Goal: Information Seeking & Learning: Learn about a topic

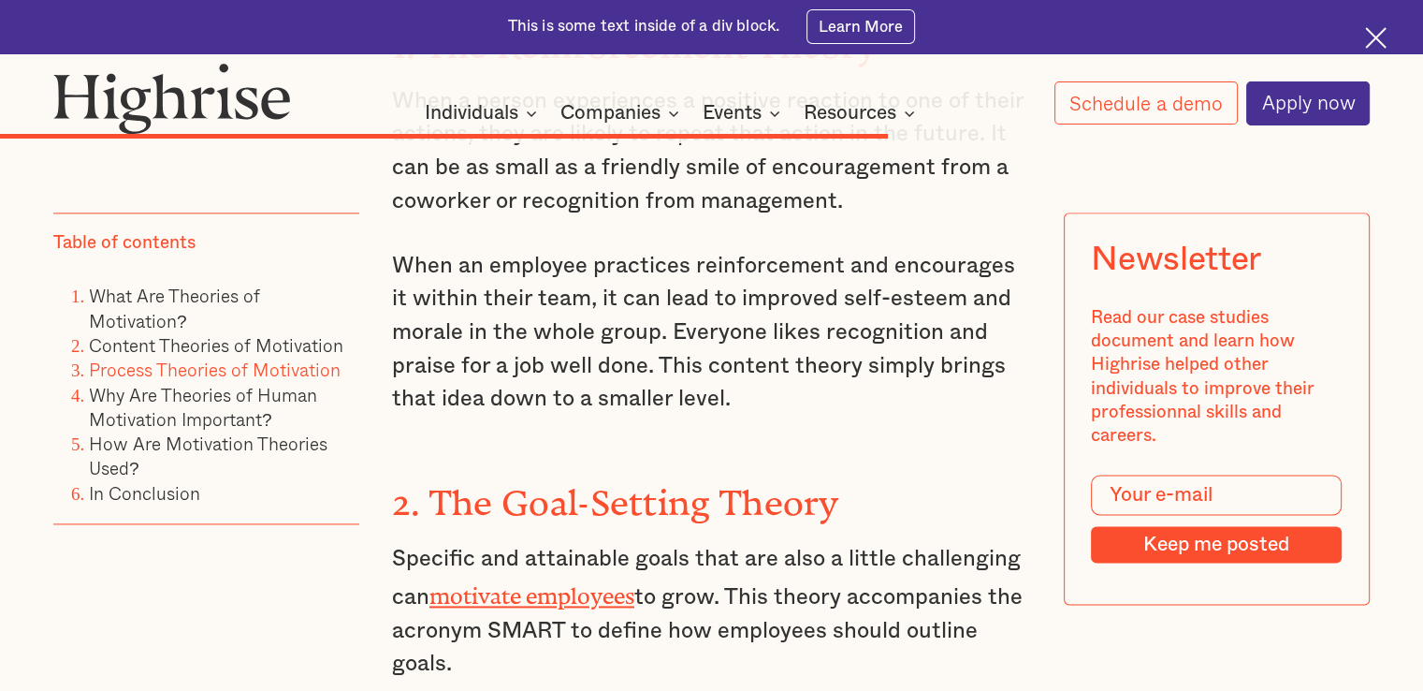
scroll to position [9546, 0]
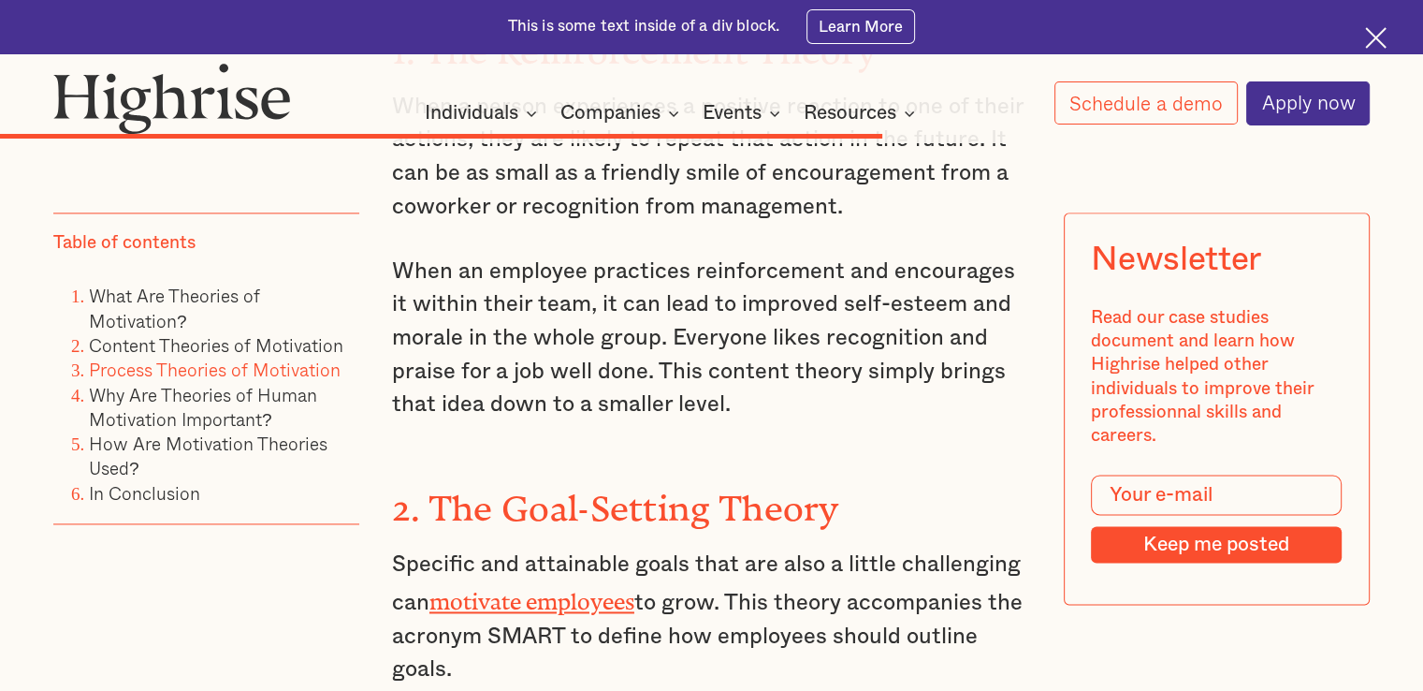
drag, startPoint x: 389, startPoint y: 289, endPoint x: 480, endPoint y: 406, distance: 148.1
click at [480, 548] on p "Specific and attainable goals that are also a little challenging can motivate e…" at bounding box center [711, 617] width 639 height 139
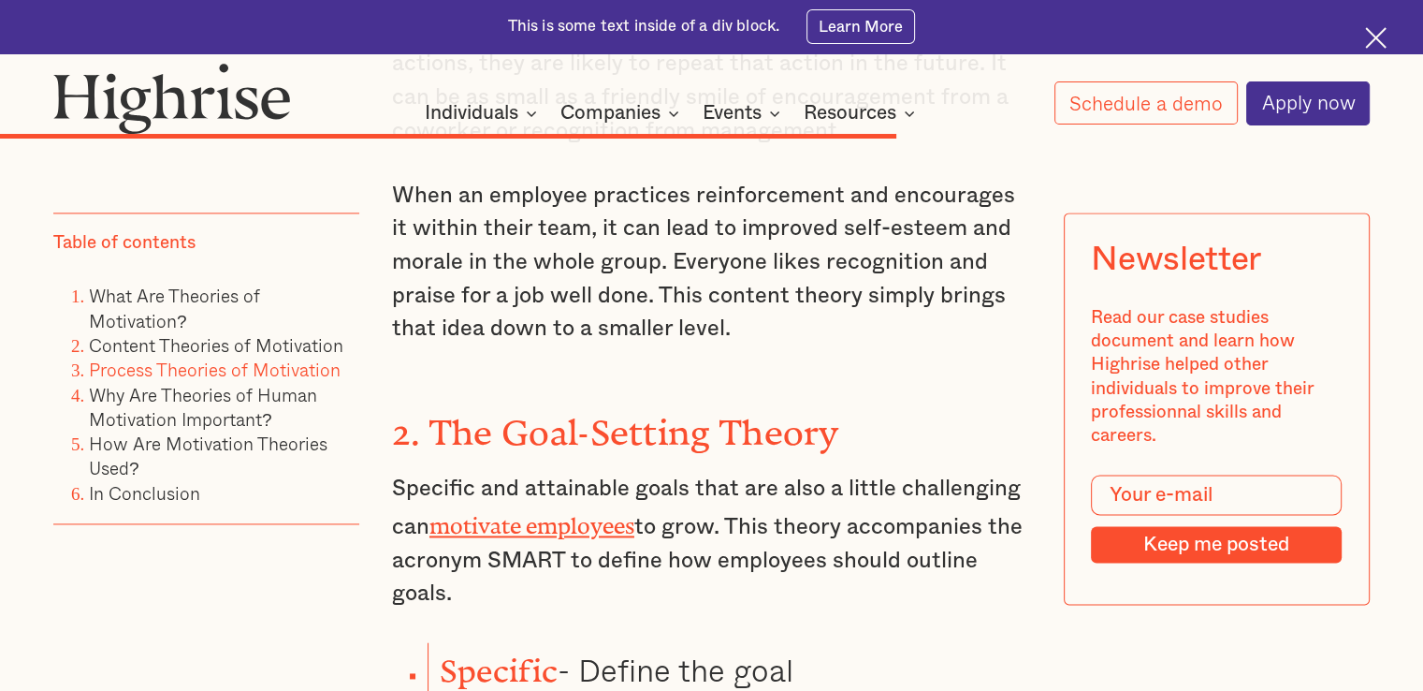
scroll to position [9608, 0]
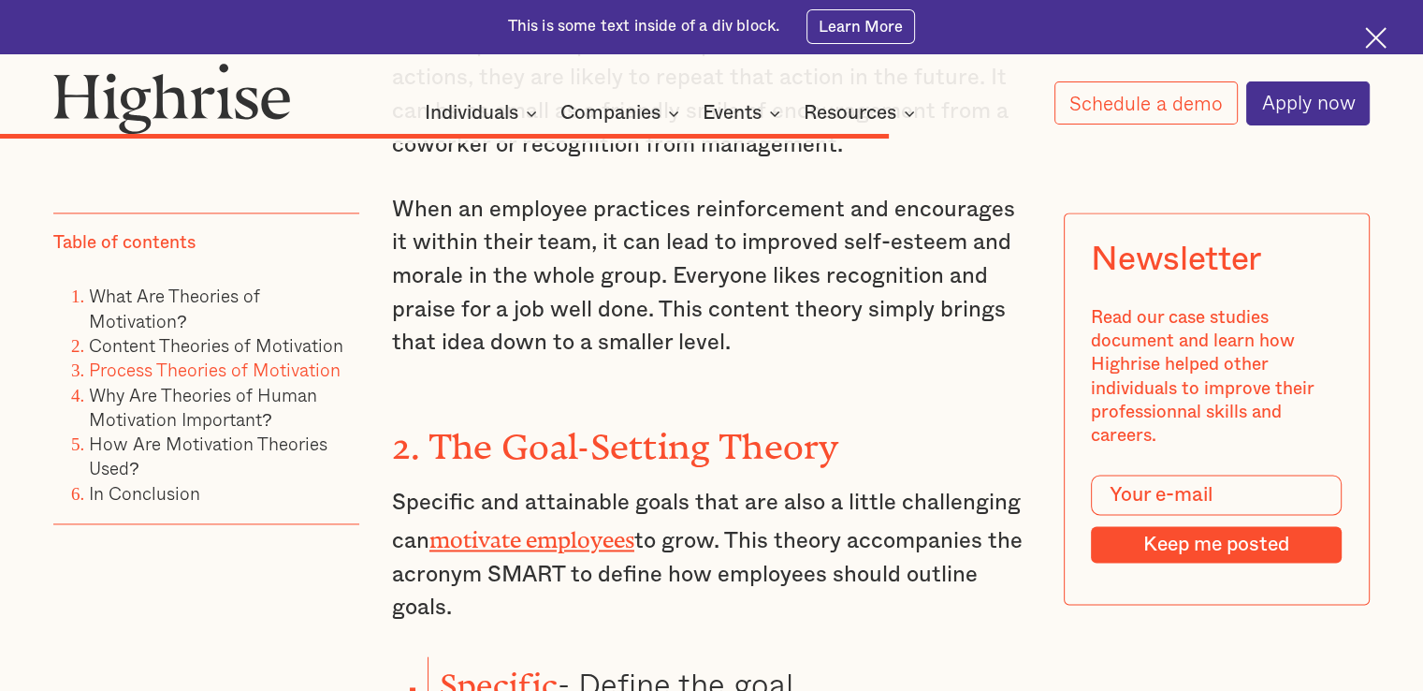
copy p "Specific and attainable goals that are also a little challenging can motivate e…"
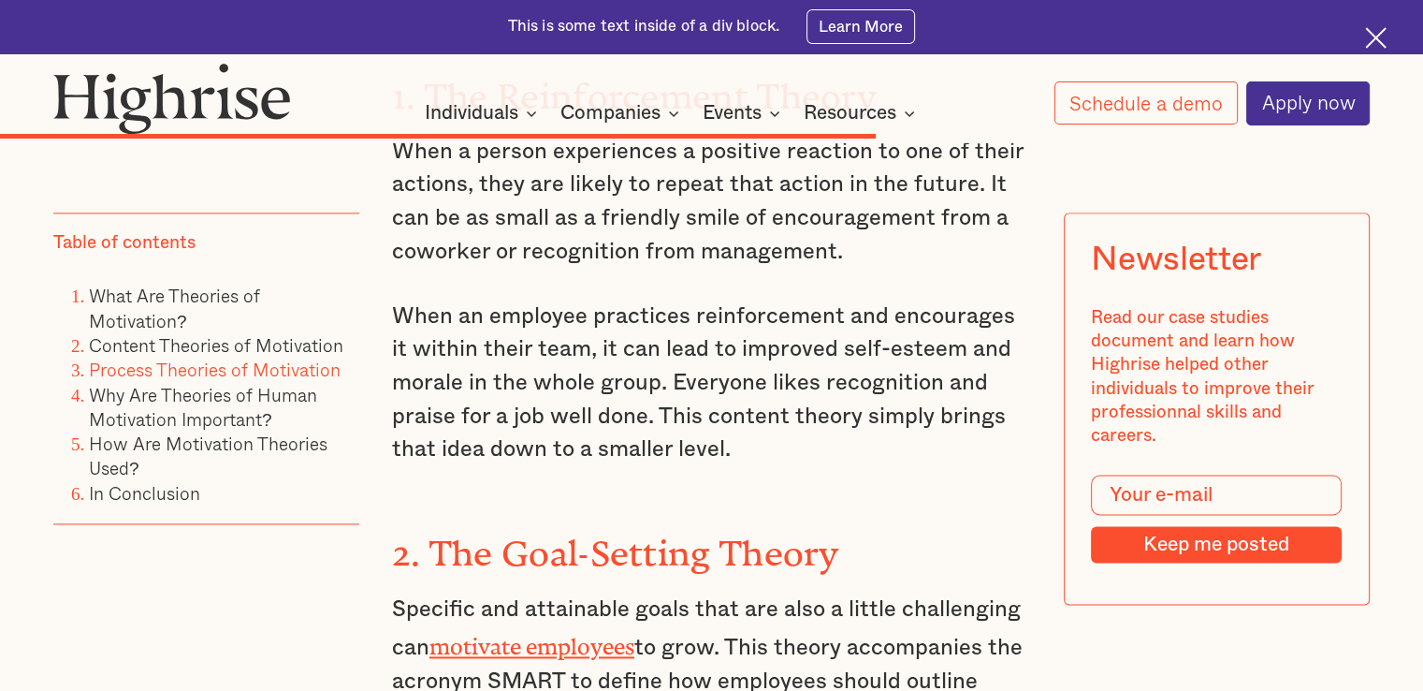
scroll to position [9483, 0]
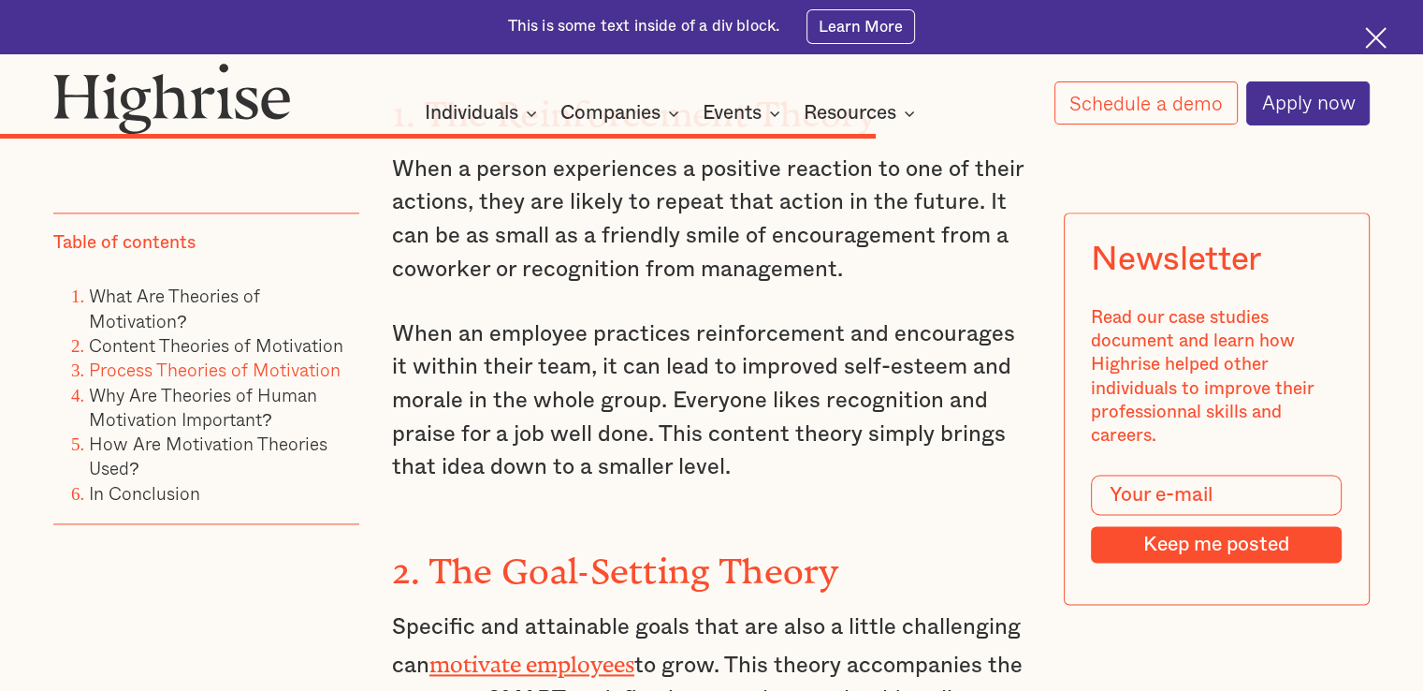
copy p "Specific and attainable goals that are also a little challenging can motivate e…"
drag, startPoint x: 440, startPoint y: 519, endPoint x: 547, endPoint y: 531, distance: 108.2
copy strong "Specific"
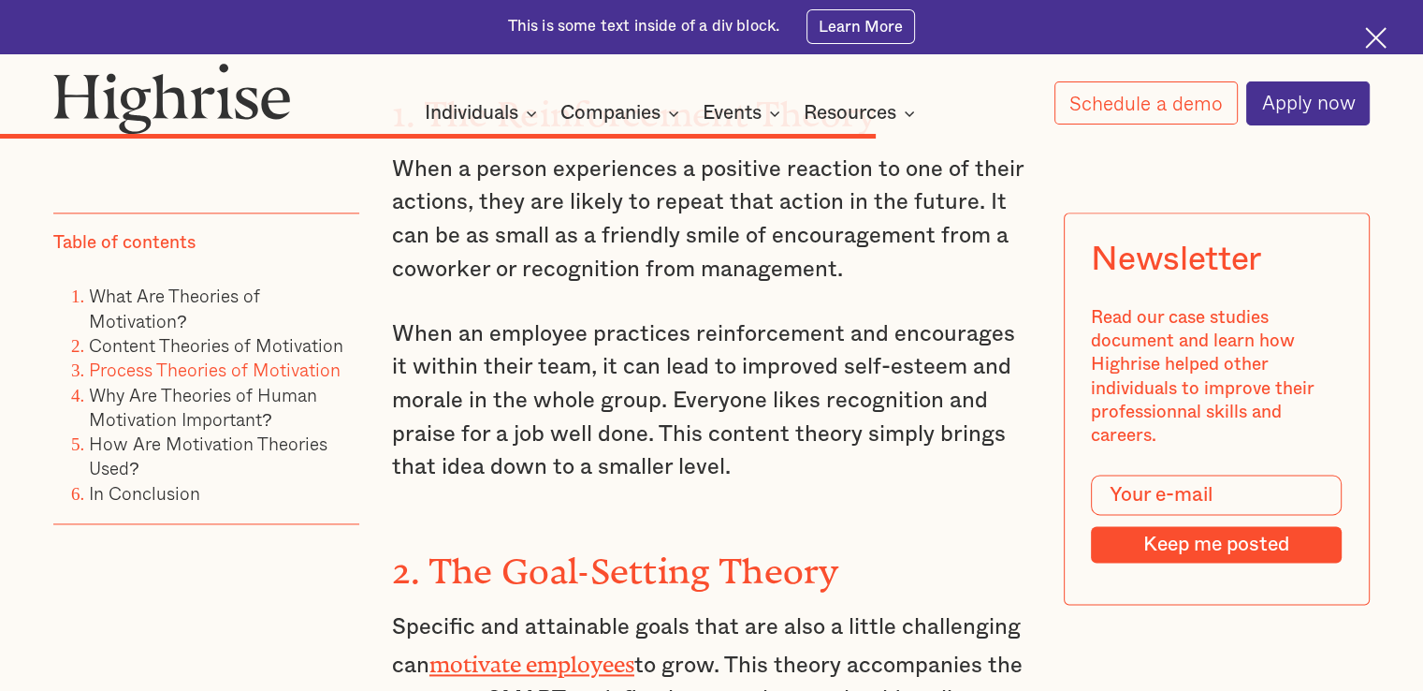
drag, startPoint x: 445, startPoint y: 566, endPoint x: 599, endPoint y: 562, distance: 153.6
copy strong "Measurable"
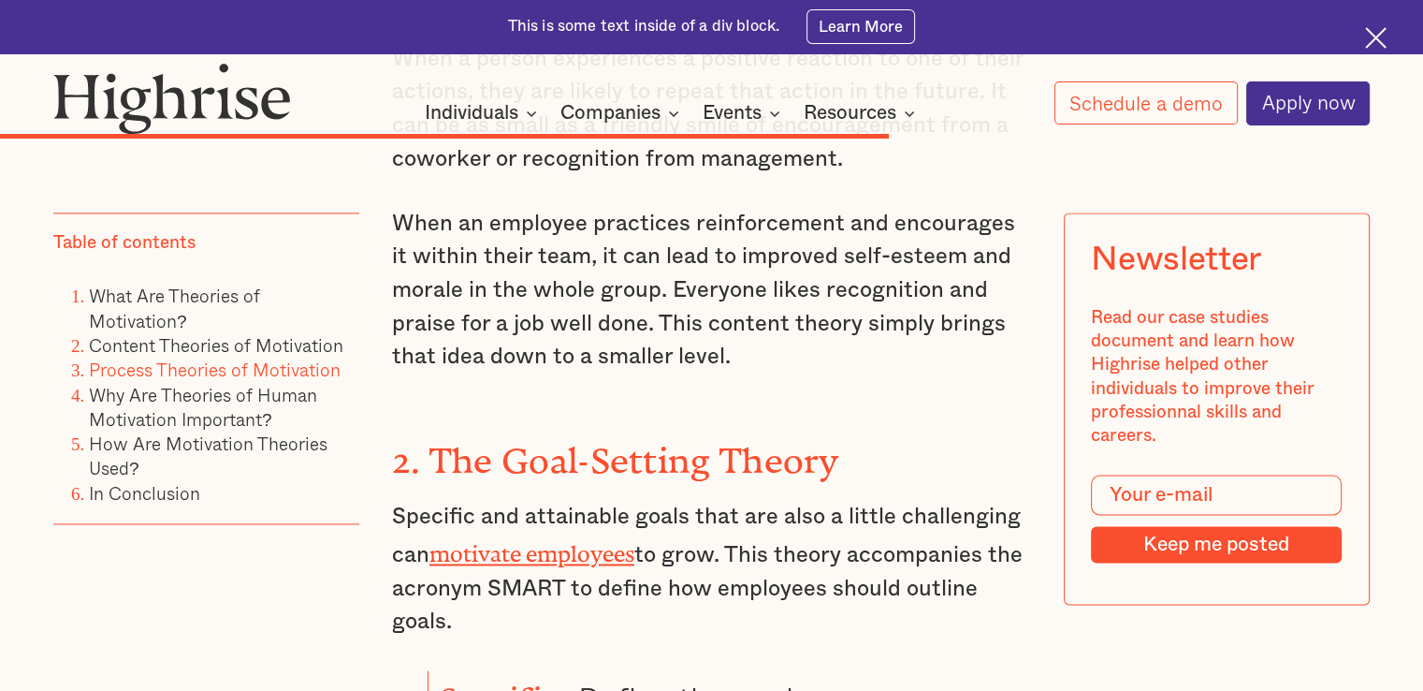
scroll to position [9608, 0]
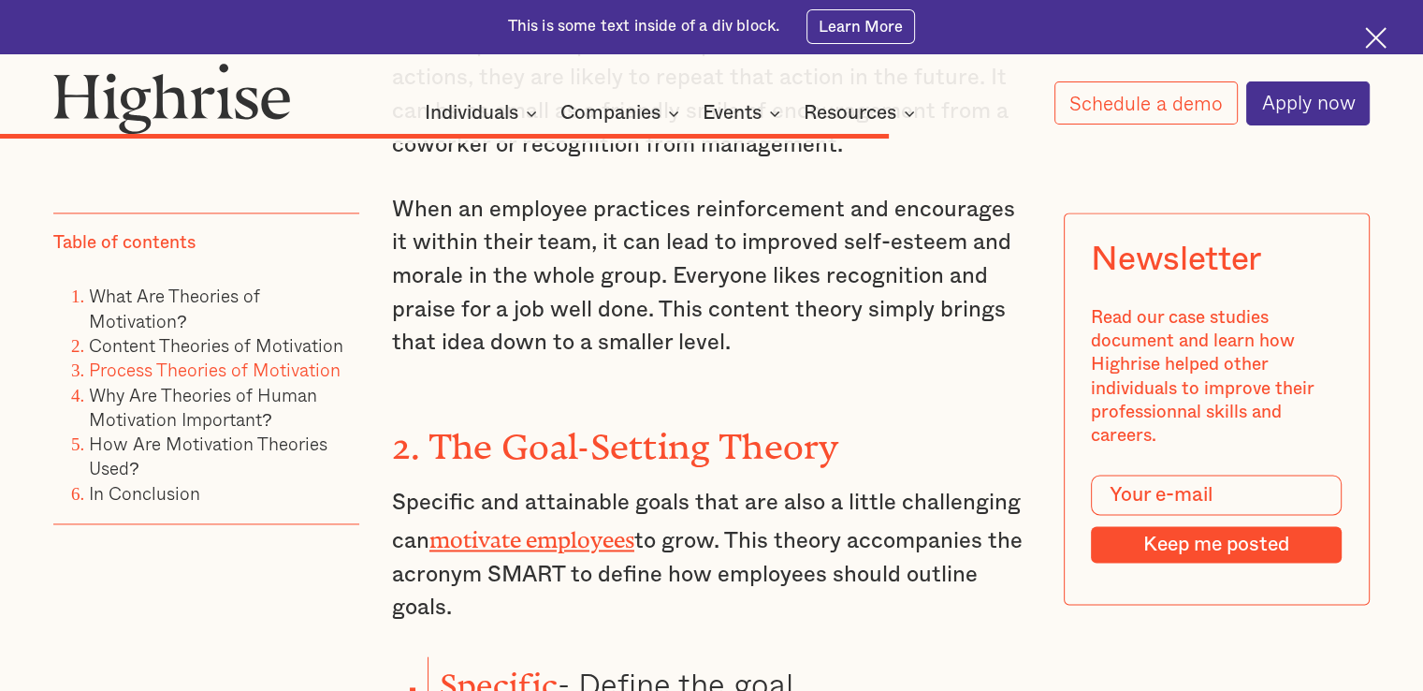
drag, startPoint x: 445, startPoint y: 526, endPoint x: 593, endPoint y: 520, distance: 148.9
copy strong "Achievable"
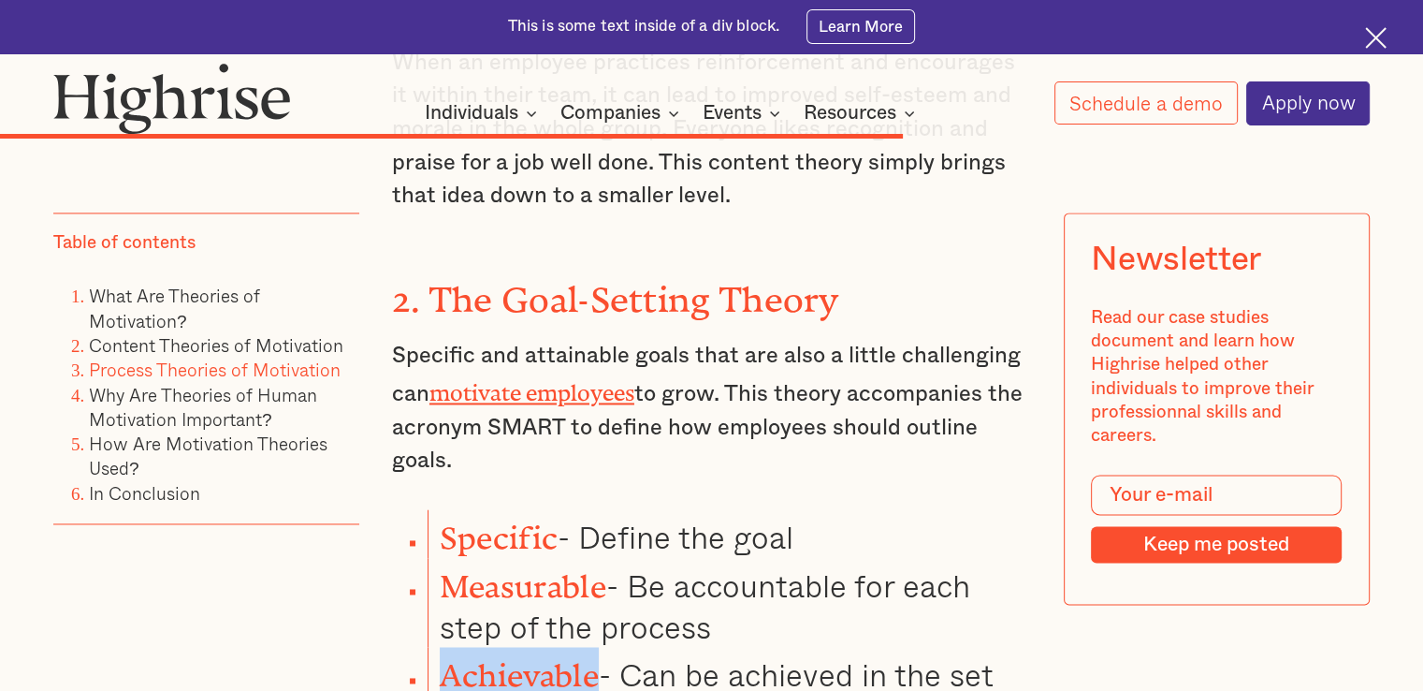
scroll to position [9733, 0]
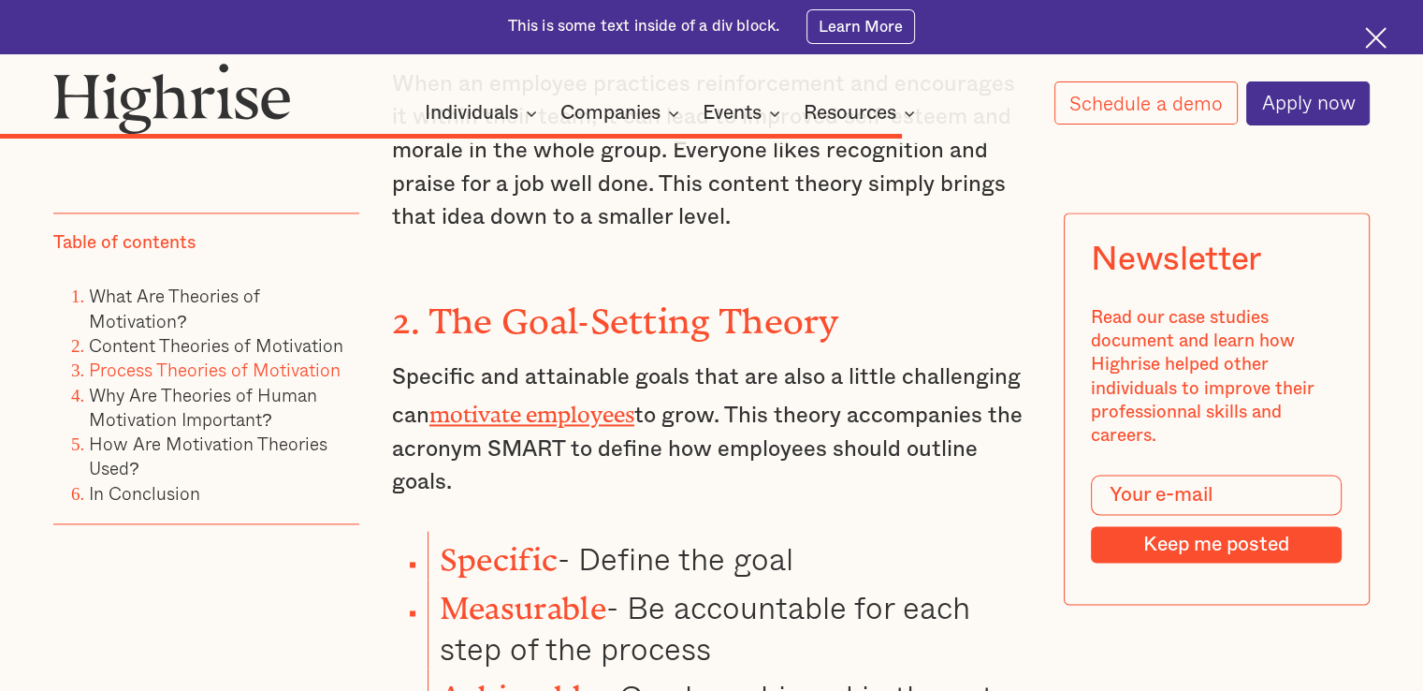
drag, startPoint x: 444, startPoint y: 481, endPoint x: 562, endPoint y: 482, distance: 117.9
copy strong "Relevant"
drag, startPoint x: 444, startPoint y: 529, endPoint x: 534, endPoint y: 523, distance: 91.0
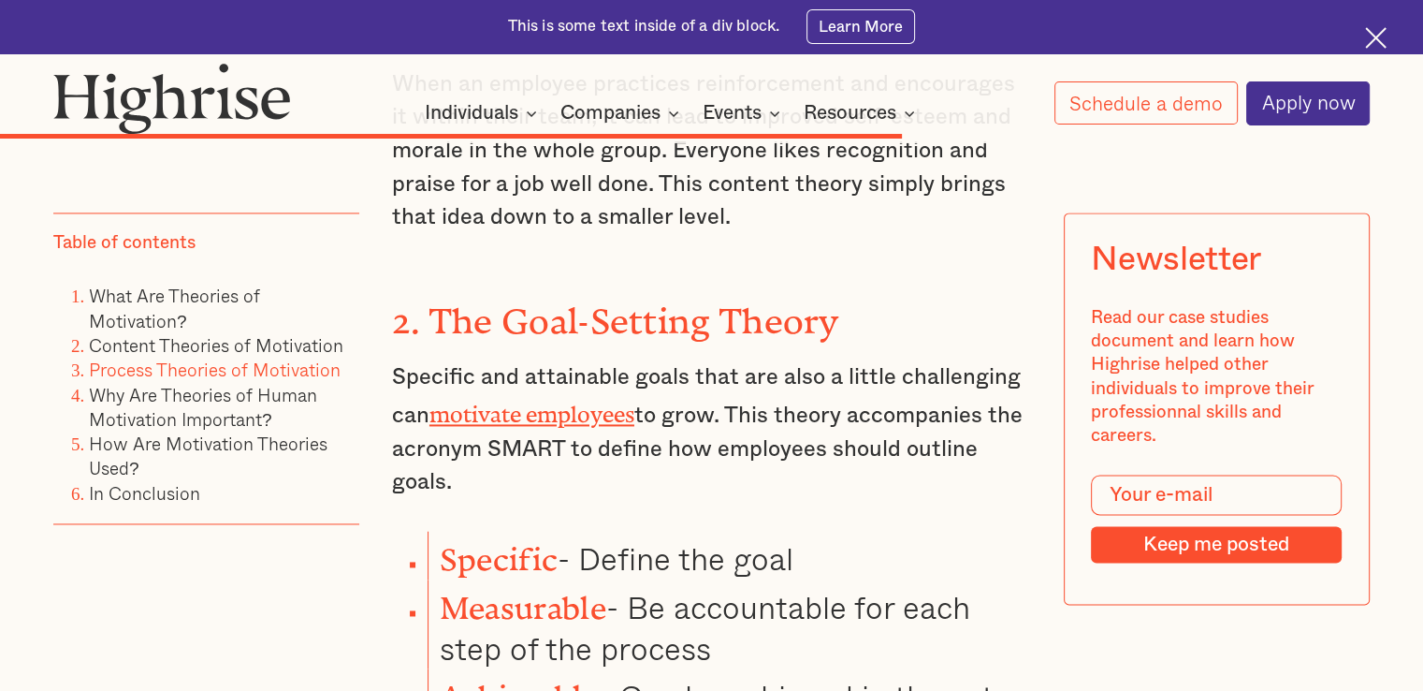
copy strong "Timely"
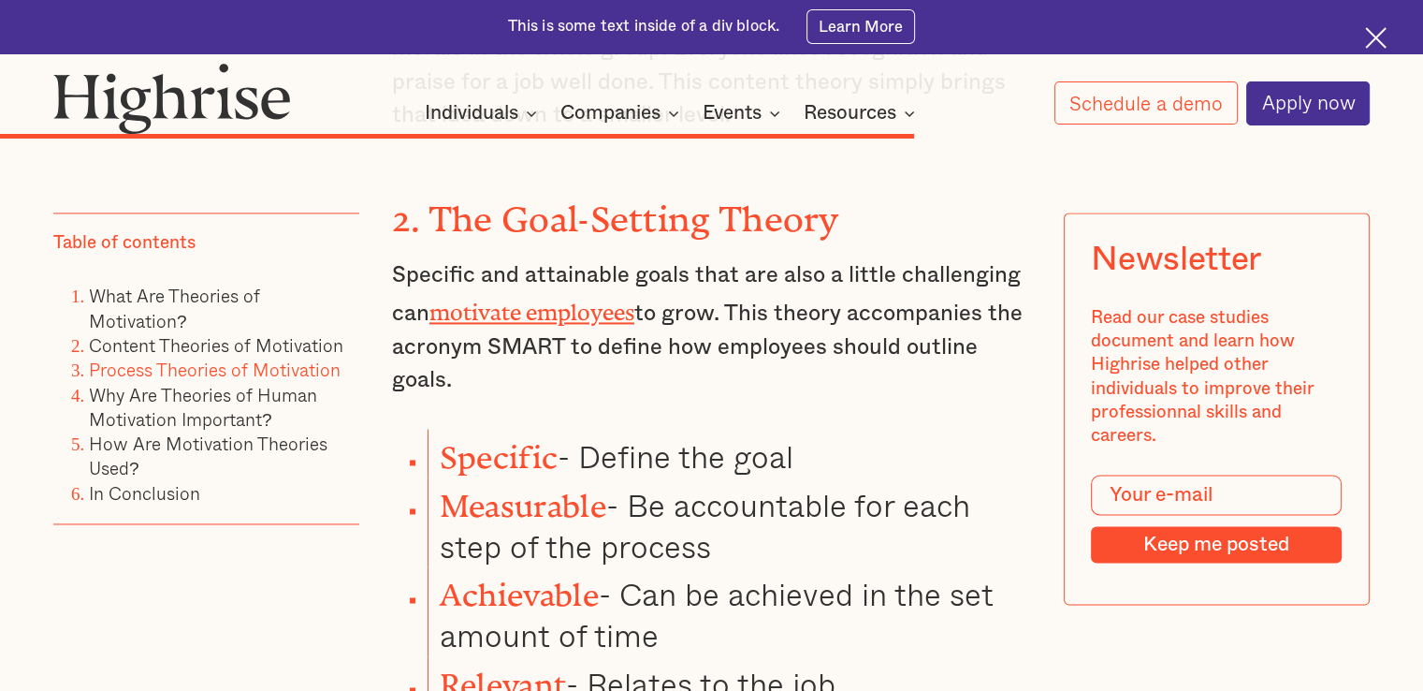
scroll to position [9857, 0]
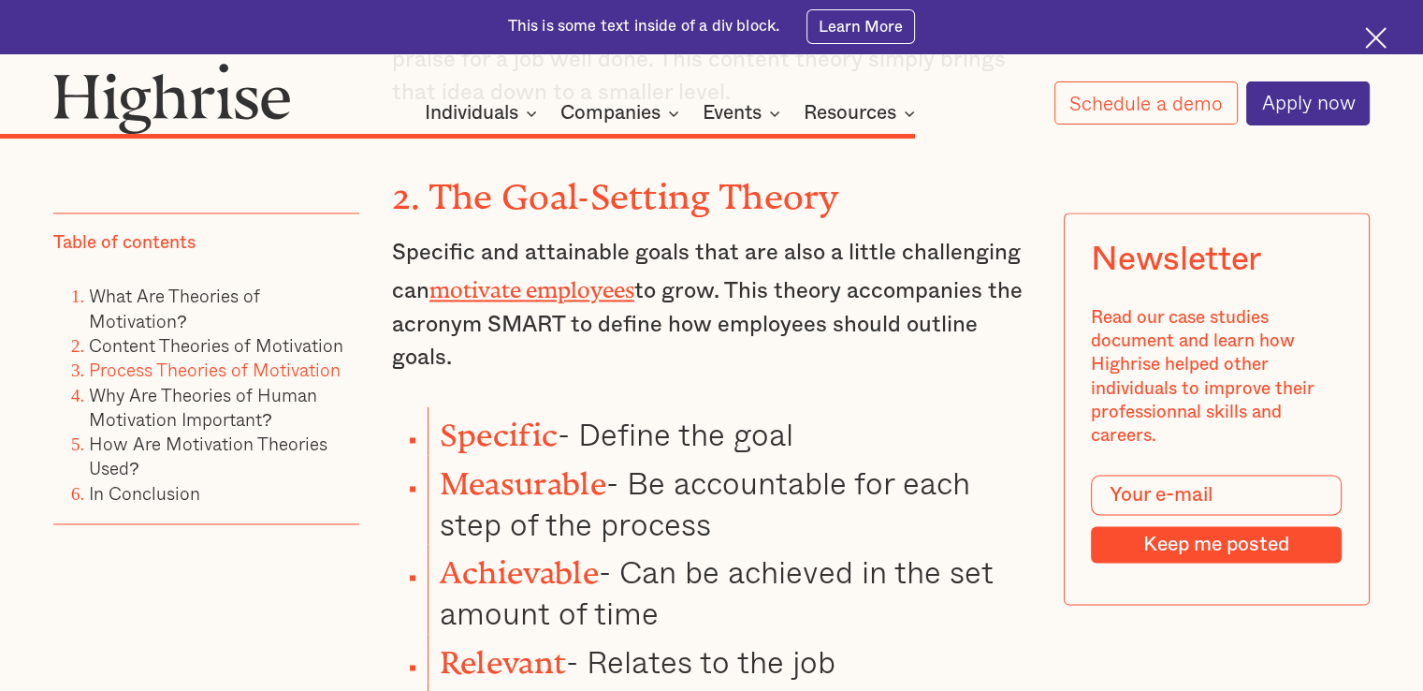
drag, startPoint x: 390, startPoint y: 496, endPoint x: 784, endPoint y: 522, distance: 394.9
copy p "Using these parameters helps to anchor workers in a task so they can see it thr…"
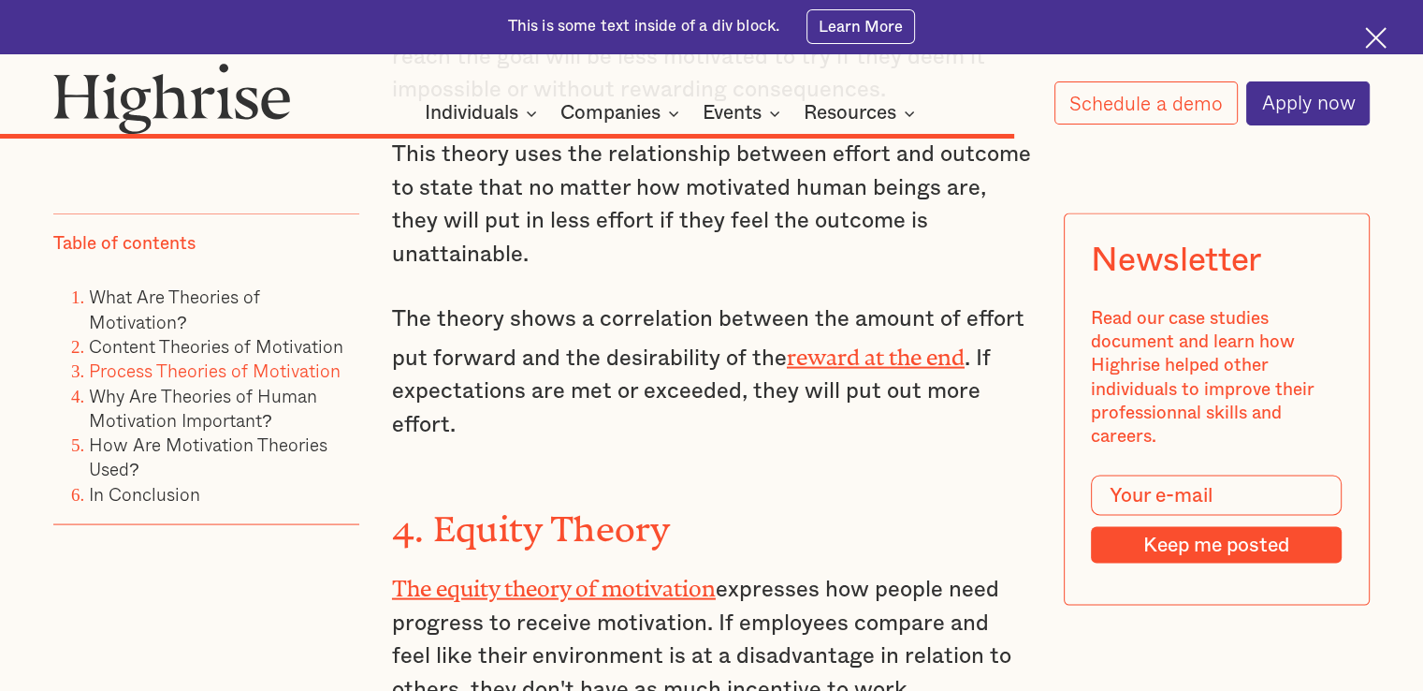
scroll to position [10793, 0]
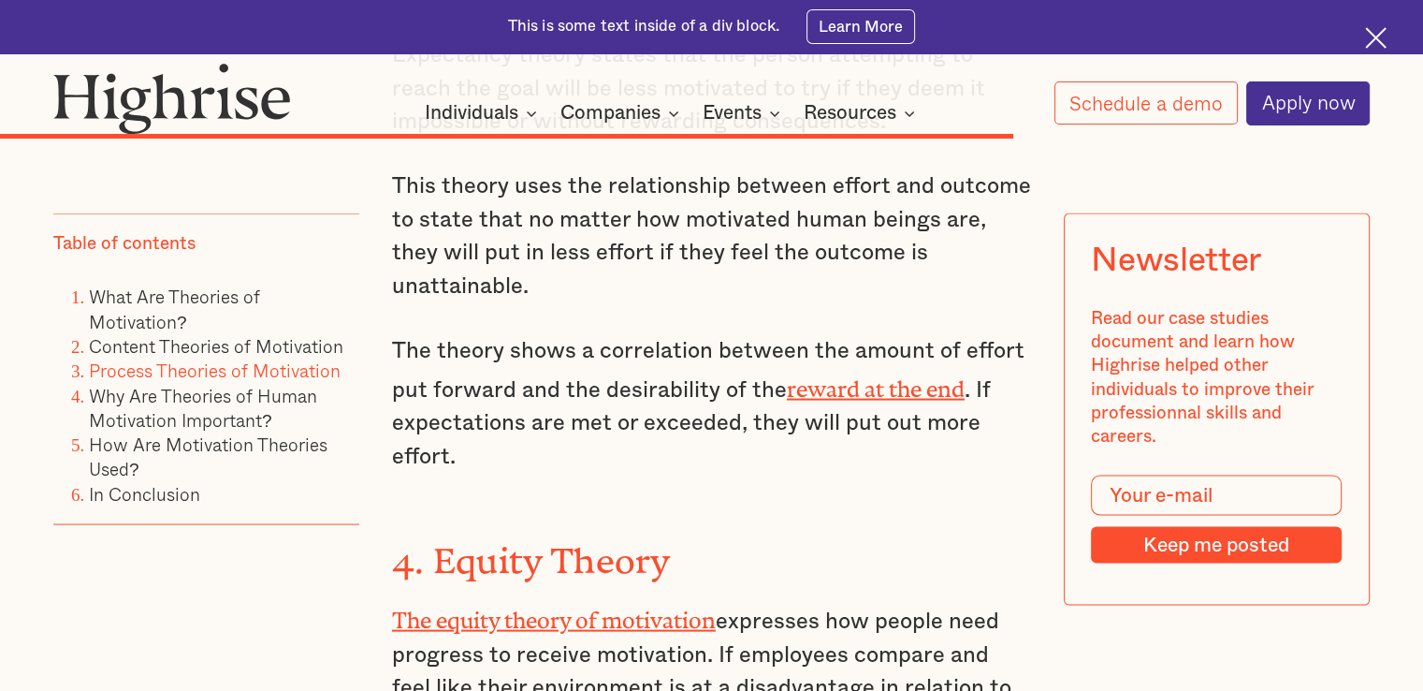
drag, startPoint x: 382, startPoint y: 259, endPoint x: 895, endPoint y: 510, distance: 570.9
copy div "The equity theory of motivation expresses how people need progress to receive m…"
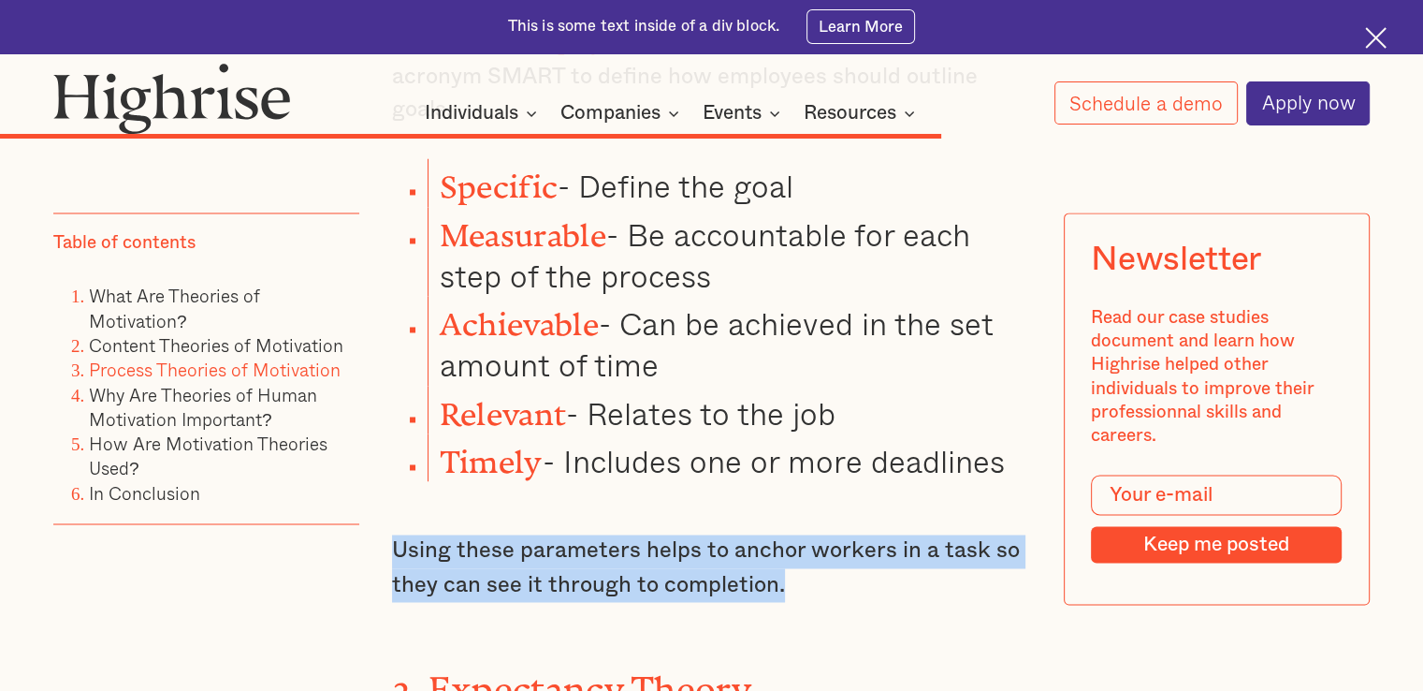
scroll to position [10107, 0]
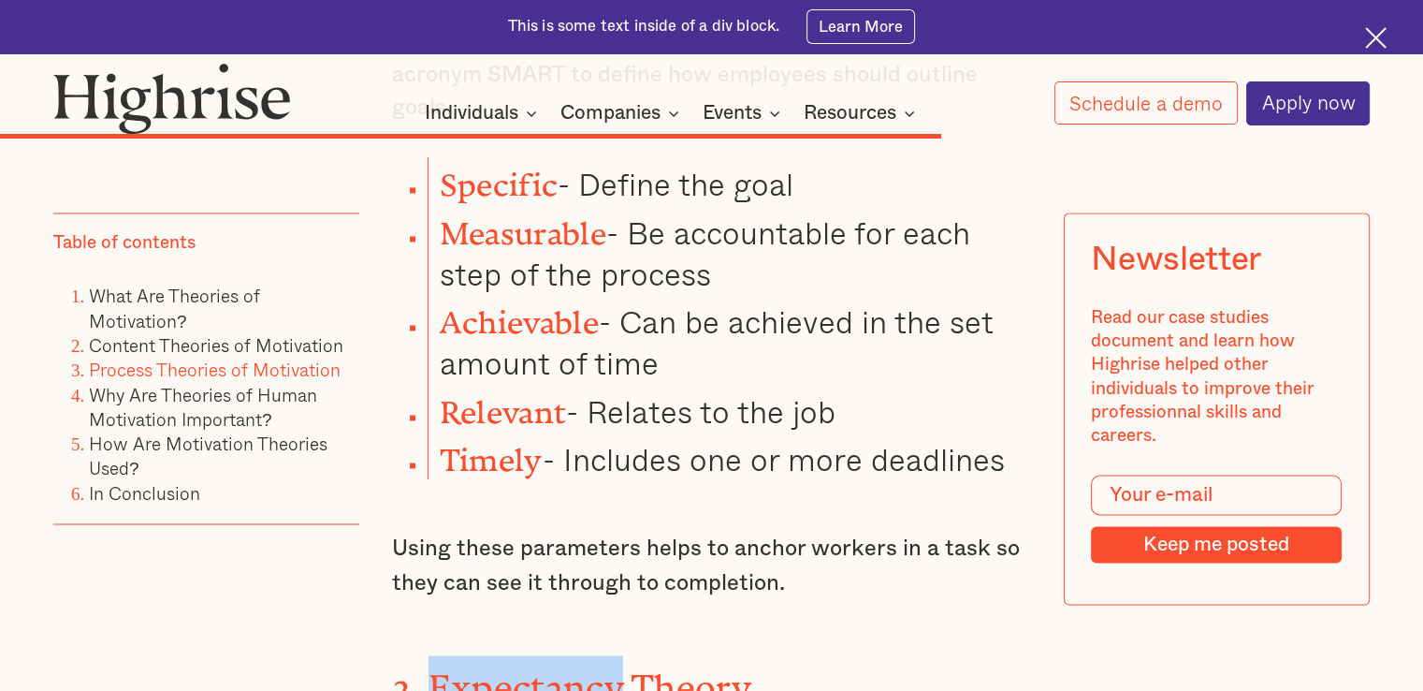
drag, startPoint x: 432, startPoint y: 378, endPoint x: 620, endPoint y: 384, distance: 188.2
click at [620, 665] on strong "3. Expectancy Theory" at bounding box center [571, 676] width 359 height 22
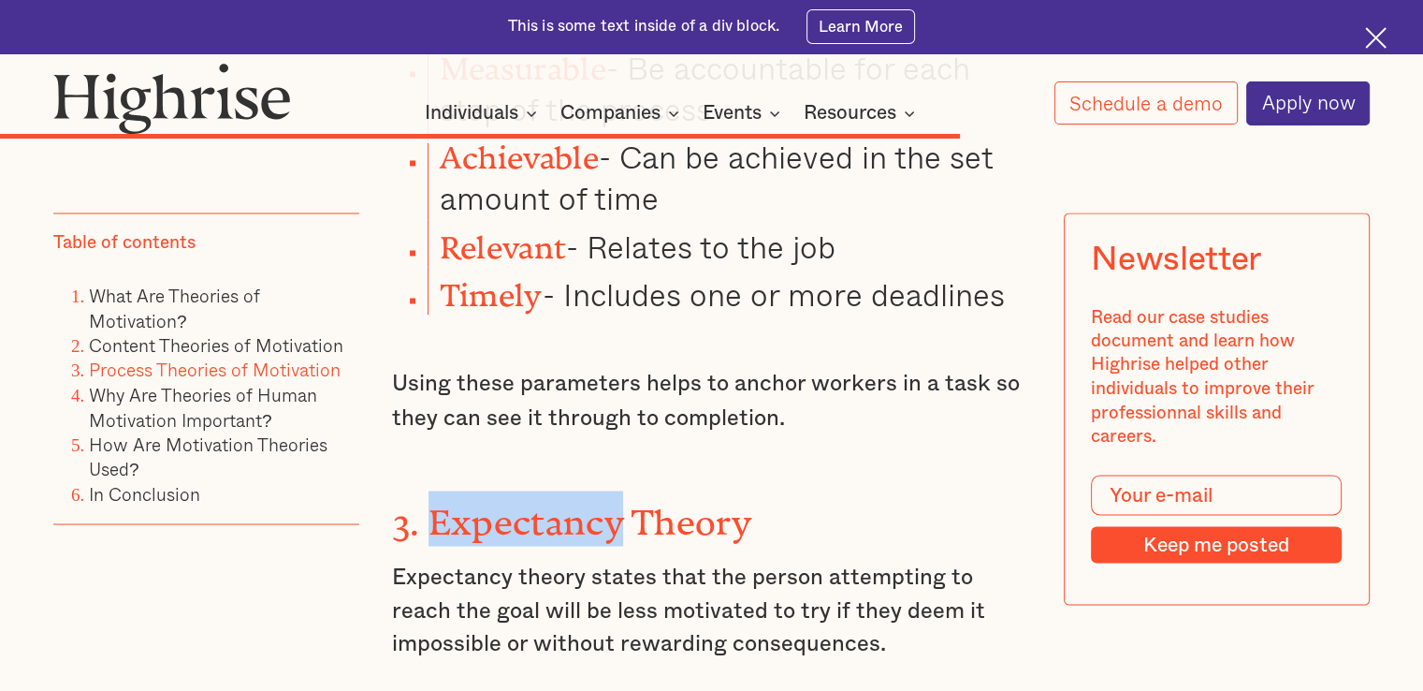
scroll to position [10294, 0]
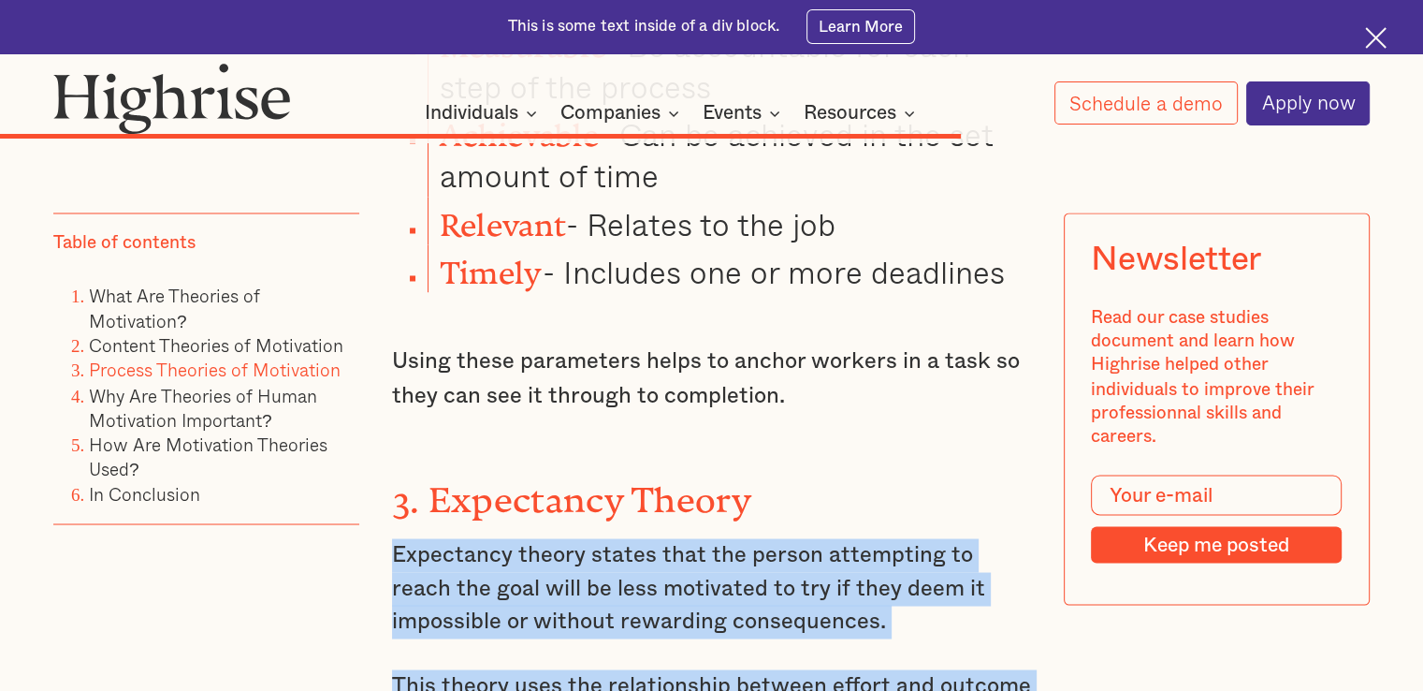
drag, startPoint x: 394, startPoint y: 241, endPoint x: 478, endPoint y: 613, distance: 381.9
